Goal: Task Accomplishment & Management: Manage account settings

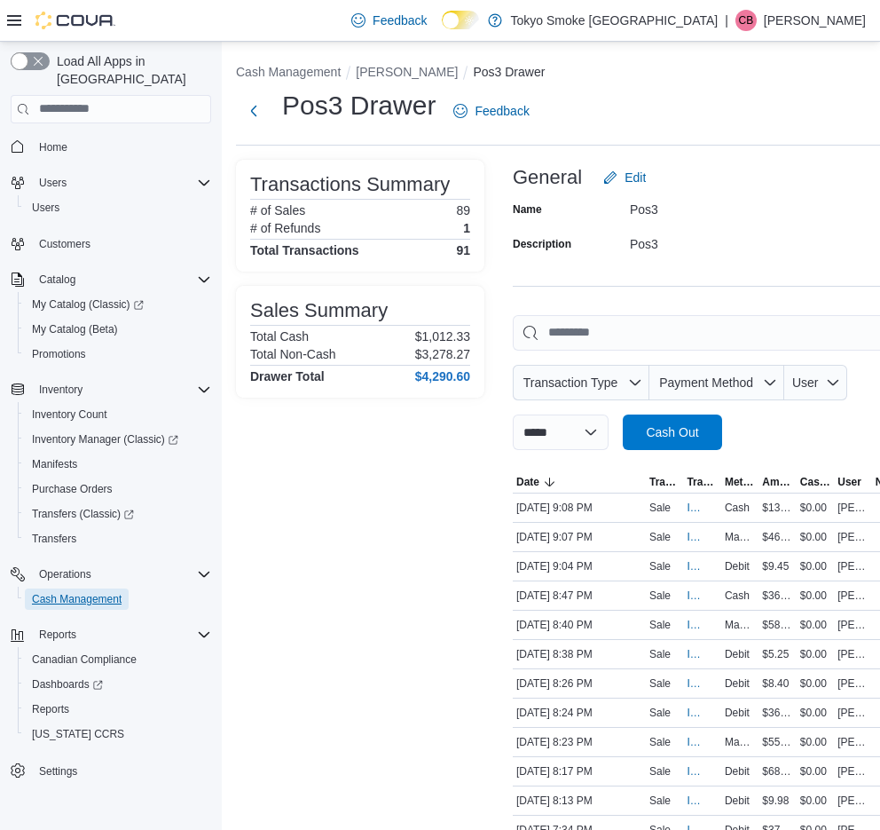
drag, startPoint x: 75, startPoint y: 572, endPoint x: 146, endPoint y: 536, distance: 80.2
click at [75, 592] on span "Cash Management" at bounding box center [77, 599] width 90 height 14
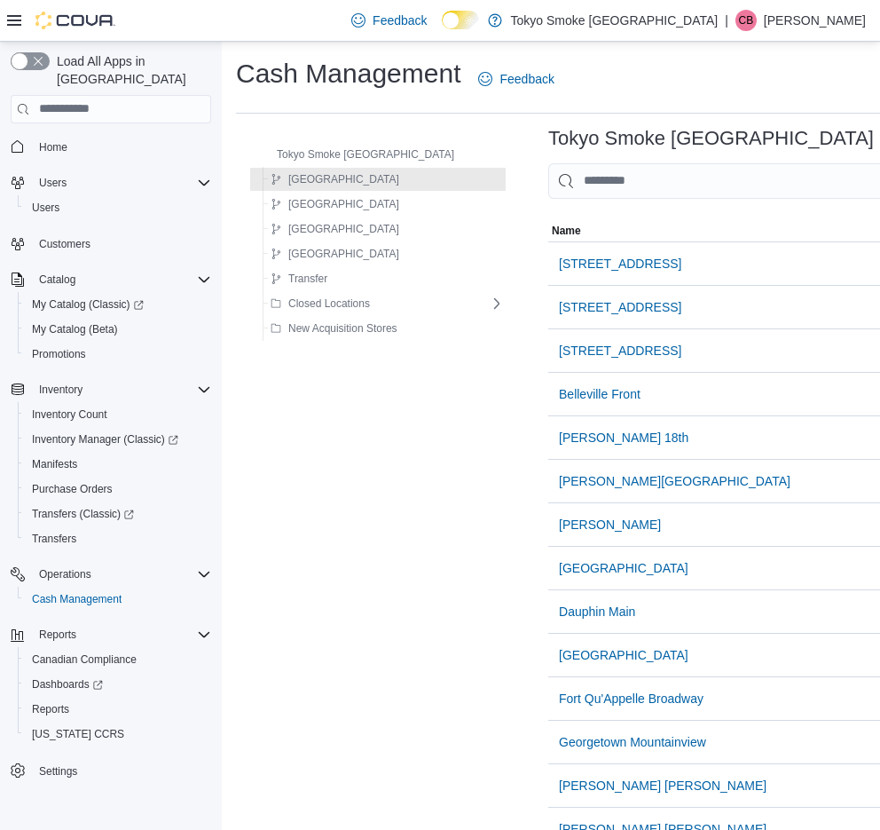
click at [797, 19] on p "[PERSON_NAME]" at bounding box center [815, 20] width 102 height 21
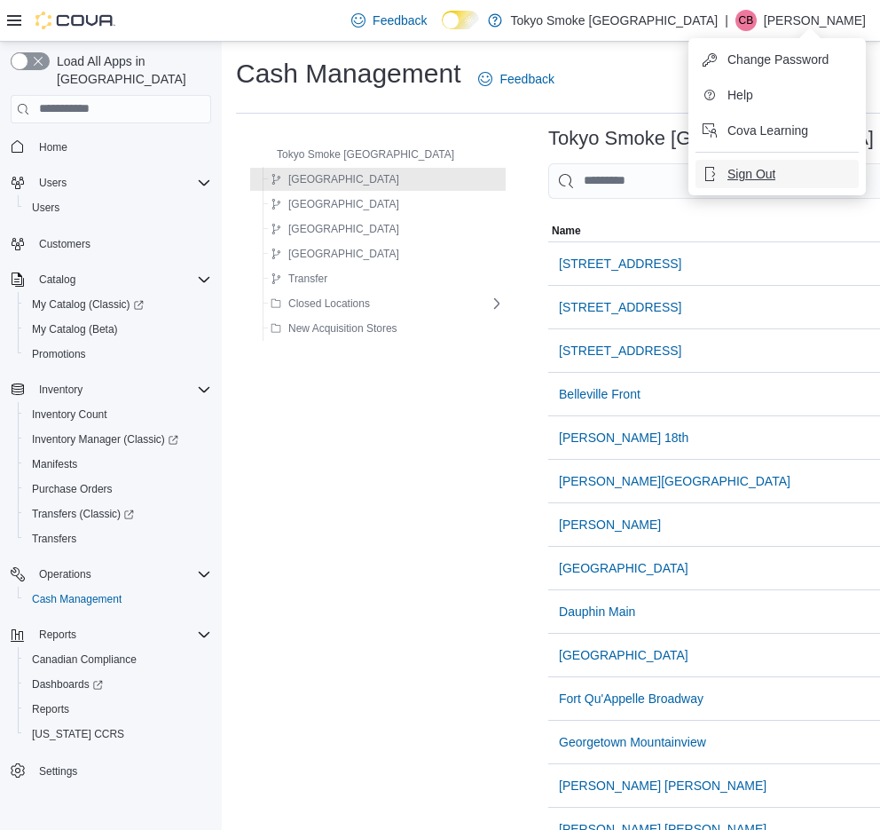
click at [753, 177] on span "Sign Out" at bounding box center [752, 174] width 48 height 18
